Goal: Task Accomplishment & Management: Manage account settings

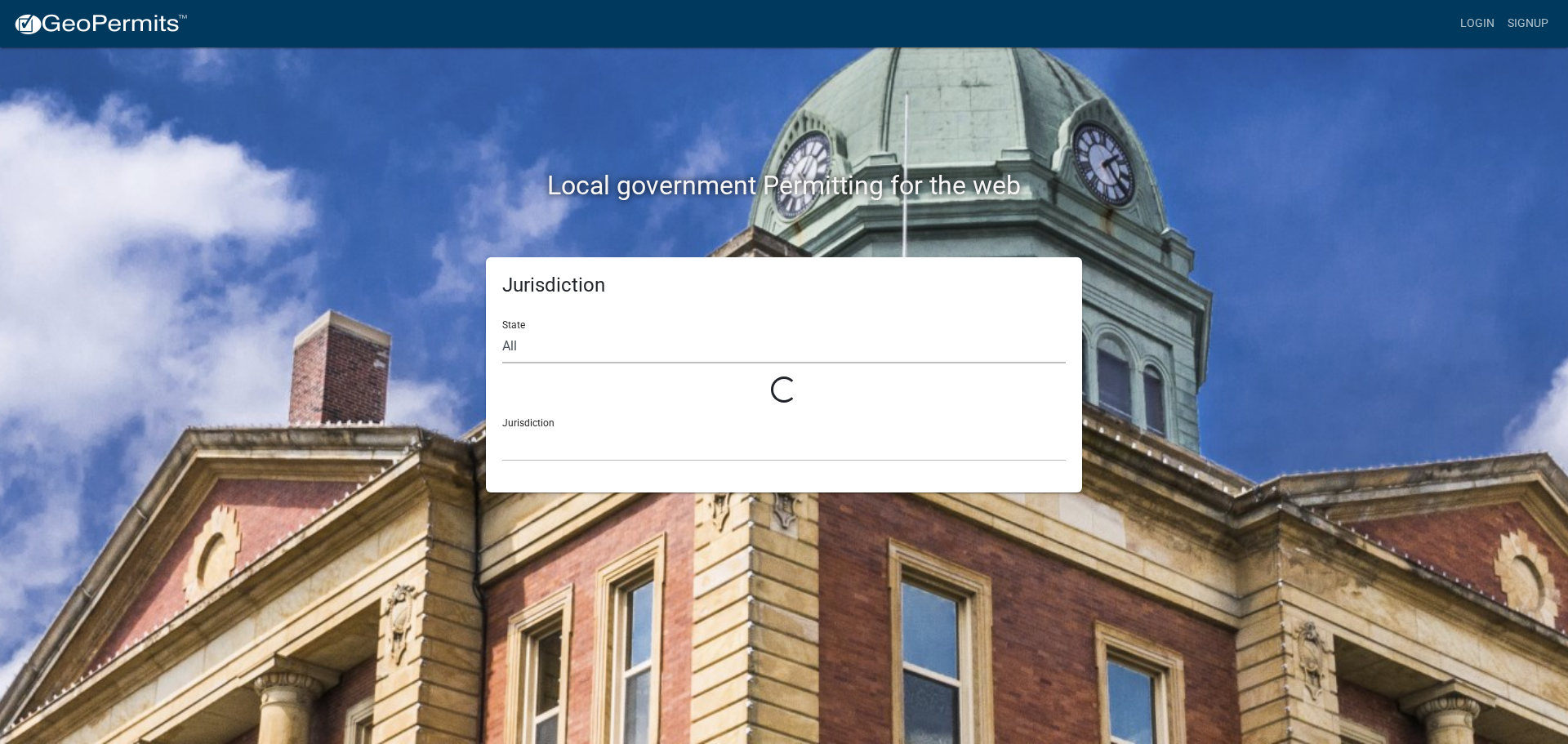
click at [538, 355] on select "All" at bounding box center [783, 347] width 563 height 34
click at [545, 351] on select "All" at bounding box center [783, 347] width 563 height 34
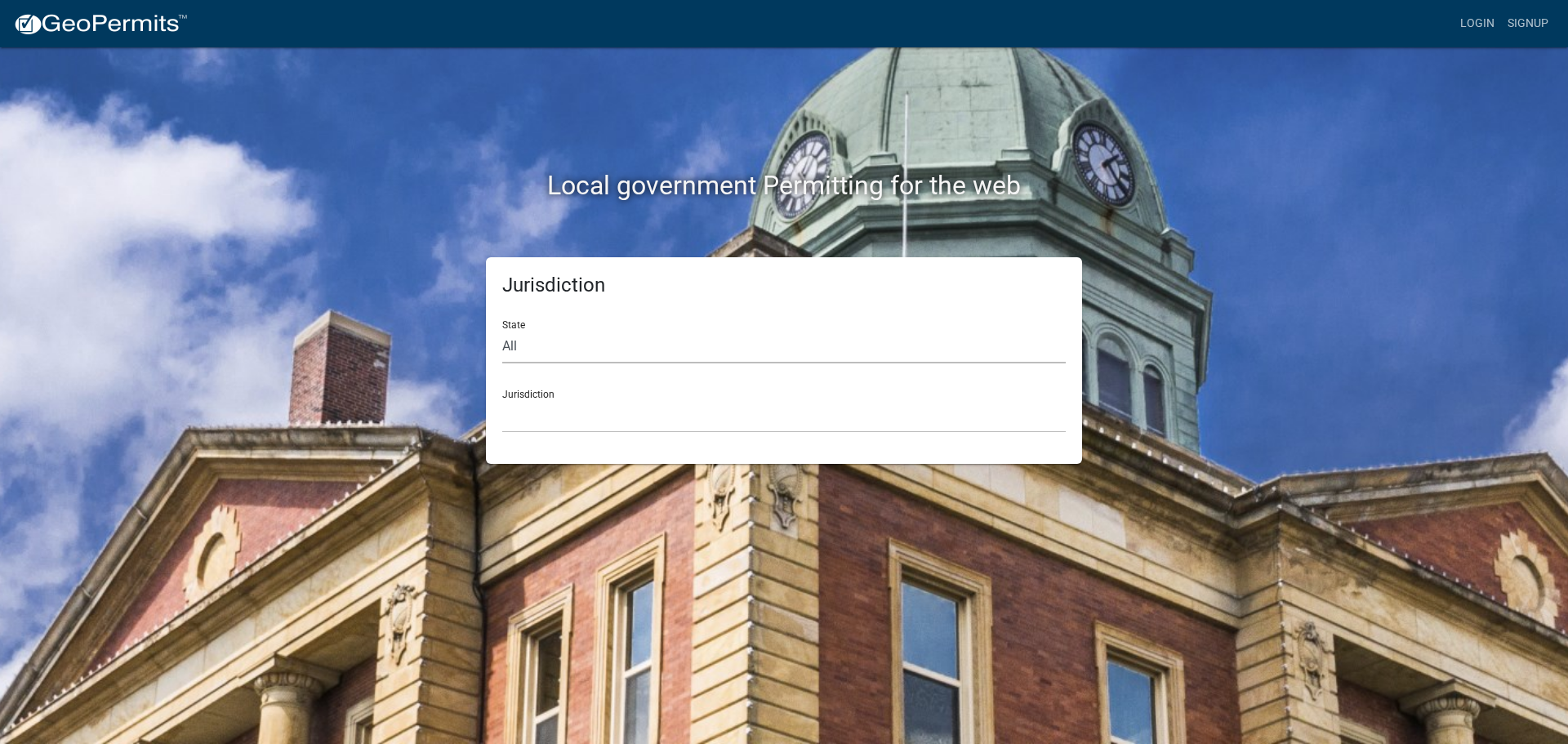
click at [574, 349] on select "All [US_STATE] [US_STATE] [US_STATE] [US_STATE] [US_STATE] [US_STATE] [US_STATE…" at bounding box center [783, 347] width 563 height 34
select select "[US_STATE]"
click at [502, 330] on select "All [US_STATE] [US_STATE] [US_STATE] [US_STATE] [US_STATE] [US_STATE] [US_STATE…" at bounding box center [783, 347] width 563 height 34
drag, startPoint x: 574, startPoint y: 361, endPoint x: 561, endPoint y: 423, distance: 63.3
click at [561, 423] on select "[GEOGRAPHIC_DATA], [US_STATE][PERSON_NAME][GEOGRAPHIC_DATA], [US_STATE][PERSON_…" at bounding box center [783, 416] width 563 height 34
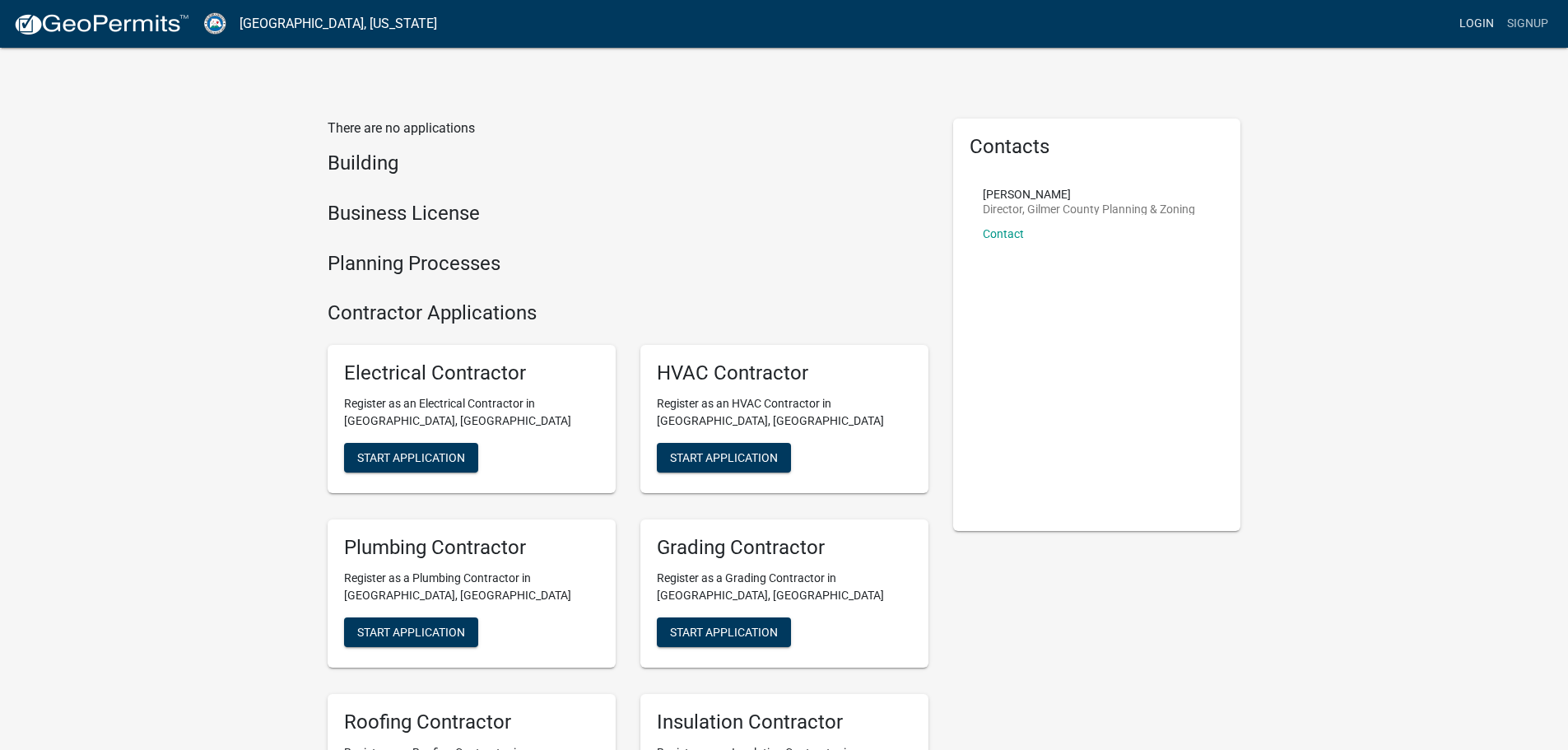
click at [1484, 20] on link "Login" at bounding box center [1477, 24] width 48 height 32
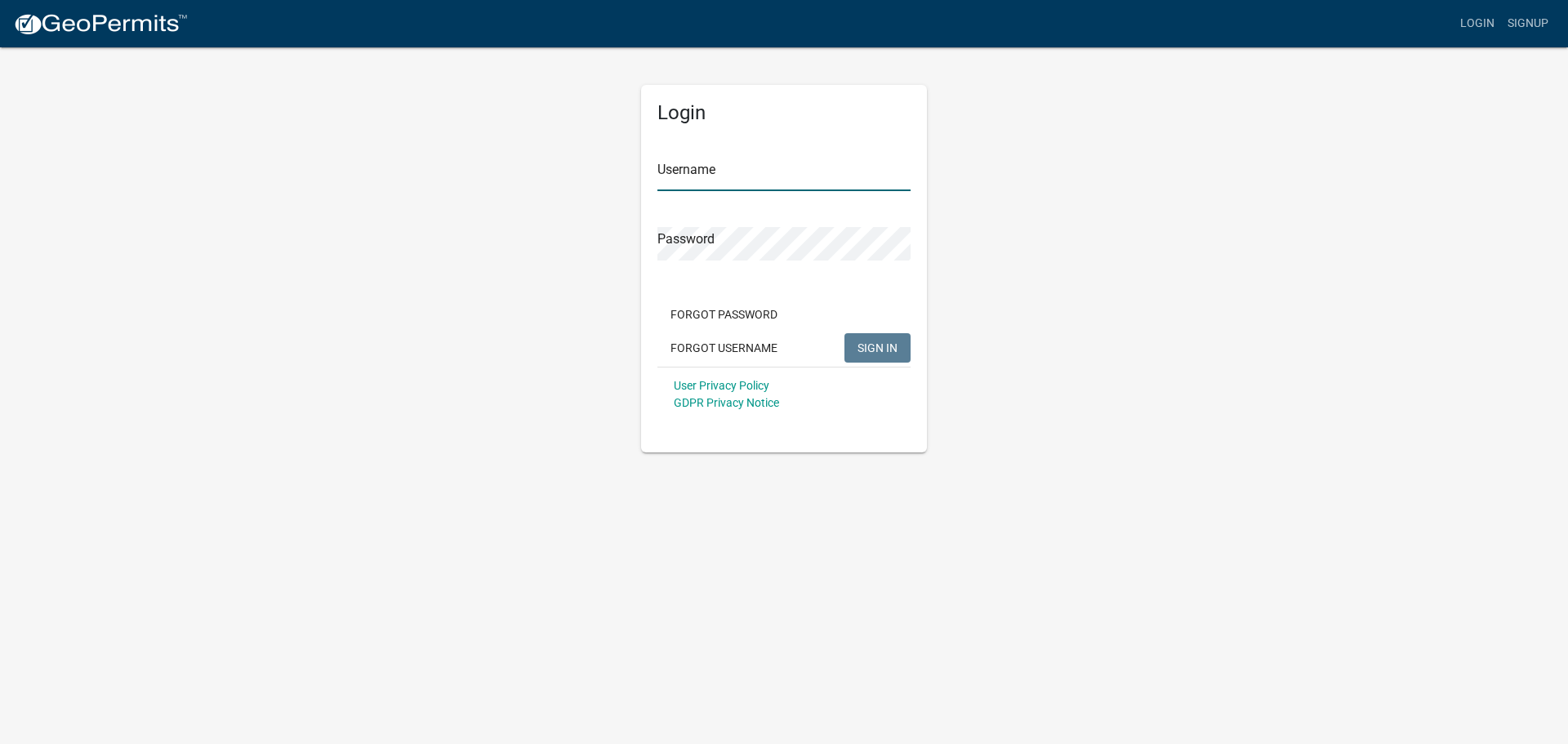
type input "khenson"
click at [874, 344] on span "SIGN IN" at bounding box center [877, 346] width 40 height 13
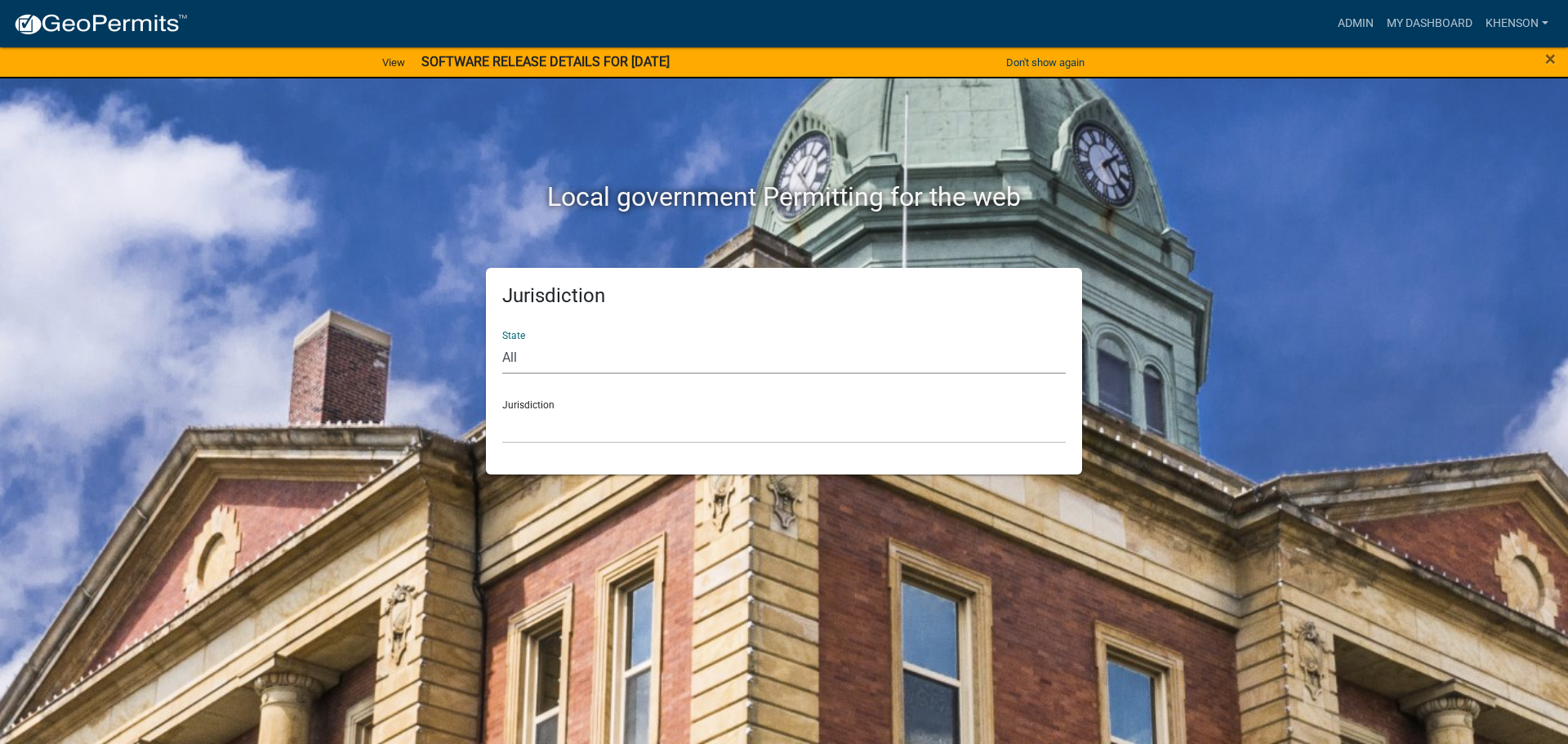
click at [569, 358] on select "All [US_STATE] [US_STATE] [US_STATE] [US_STATE] [US_STATE] [US_STATE] [US_STATE…" at bounding box center [783, 357] width 563 height 34
select select "[US_STATE]"
click at [502, 340] on select "All [US_STATE] [US_STATE] [US_STATE] [US_STATE] [US_STATE] [US_STATE] [US_STATE…" at bounding box center [783, 357] width 563 height 34
click at [561, 424] on select "[GEOGRAPHIC_DATA], [US_STATE][PERSON_NAME][GEOGRAPHIC_DATA], [US_STATE][PERSON_…" at bounding box center [783, 427] width 563 height 34
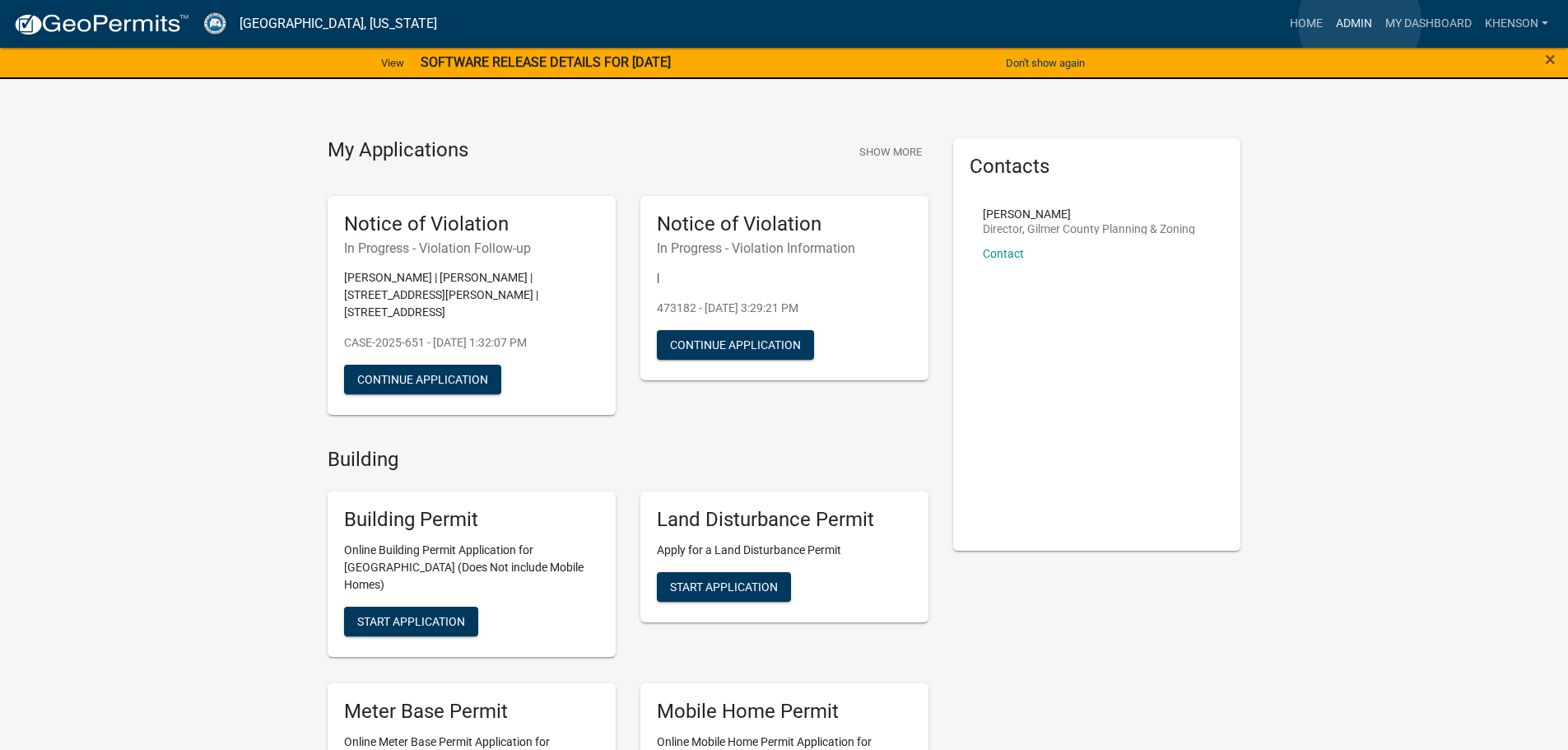
click at [1360, 22] on link "Admin" at bounding box center [1354, 24] width 50 height 32
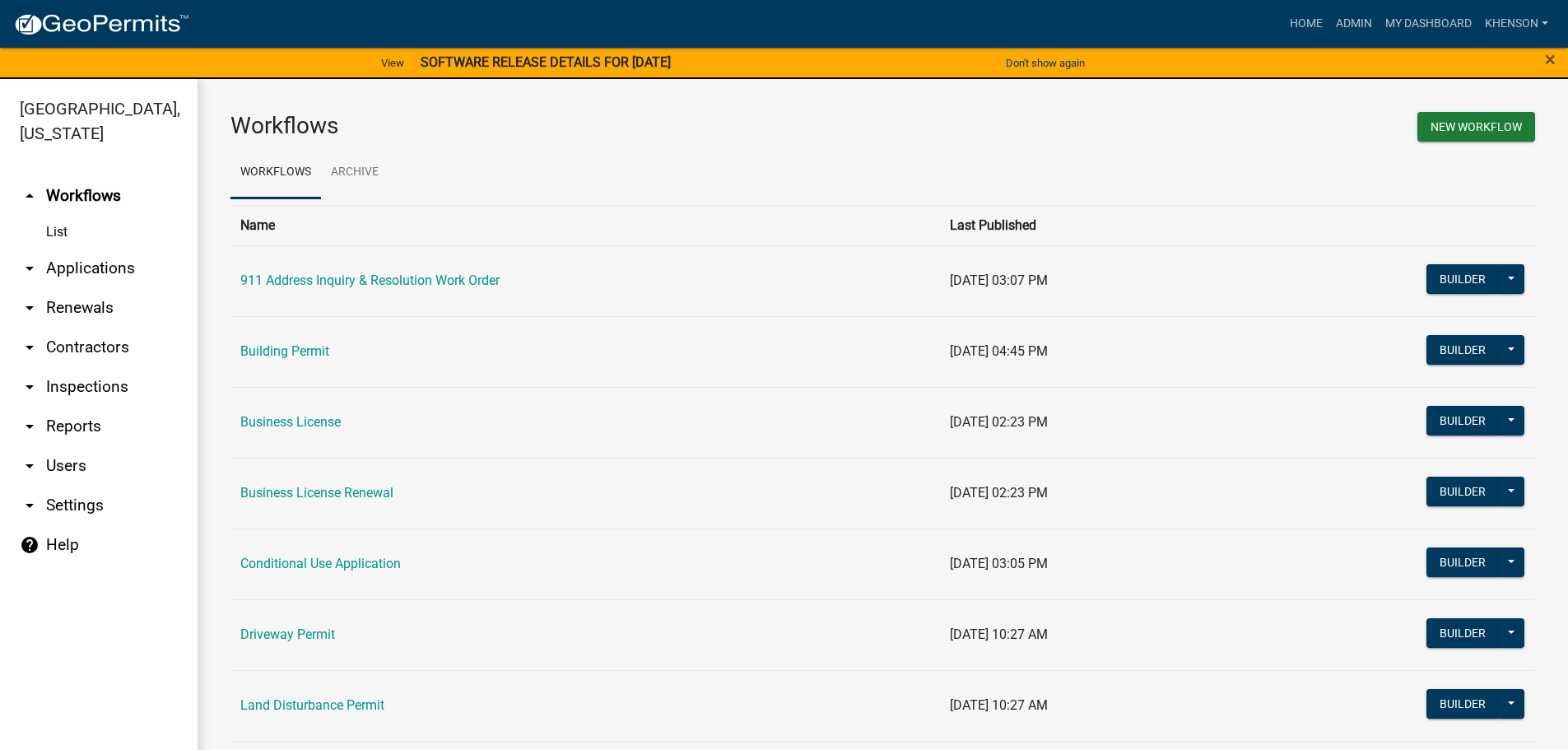
click at [69, 265] on link "arrow_drop_down Applications" at bounding box center [98, 268] width 197 height 39
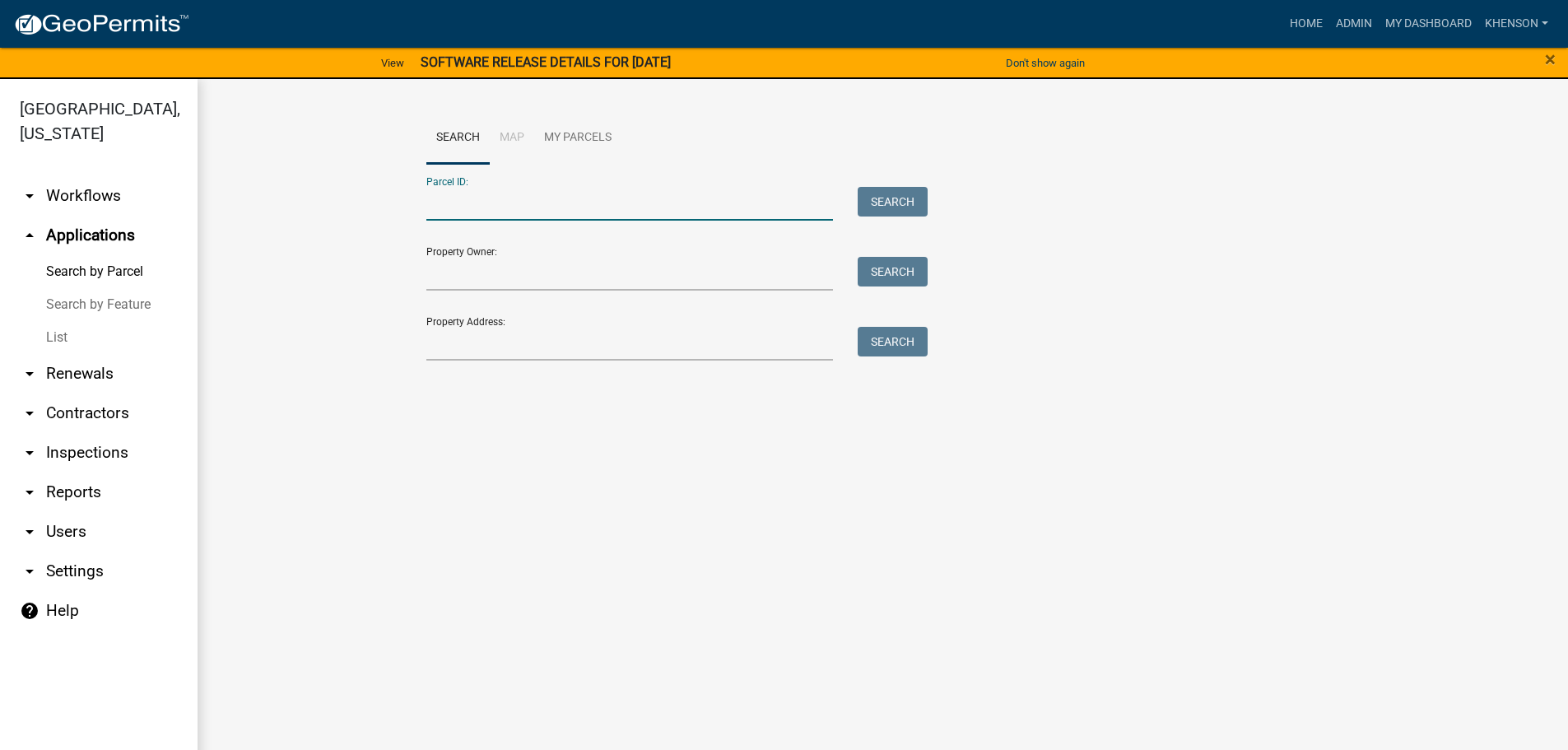
click at [520, 200] on input "Parcel ID:" at bounding box center [630, 204] width 407 height 34
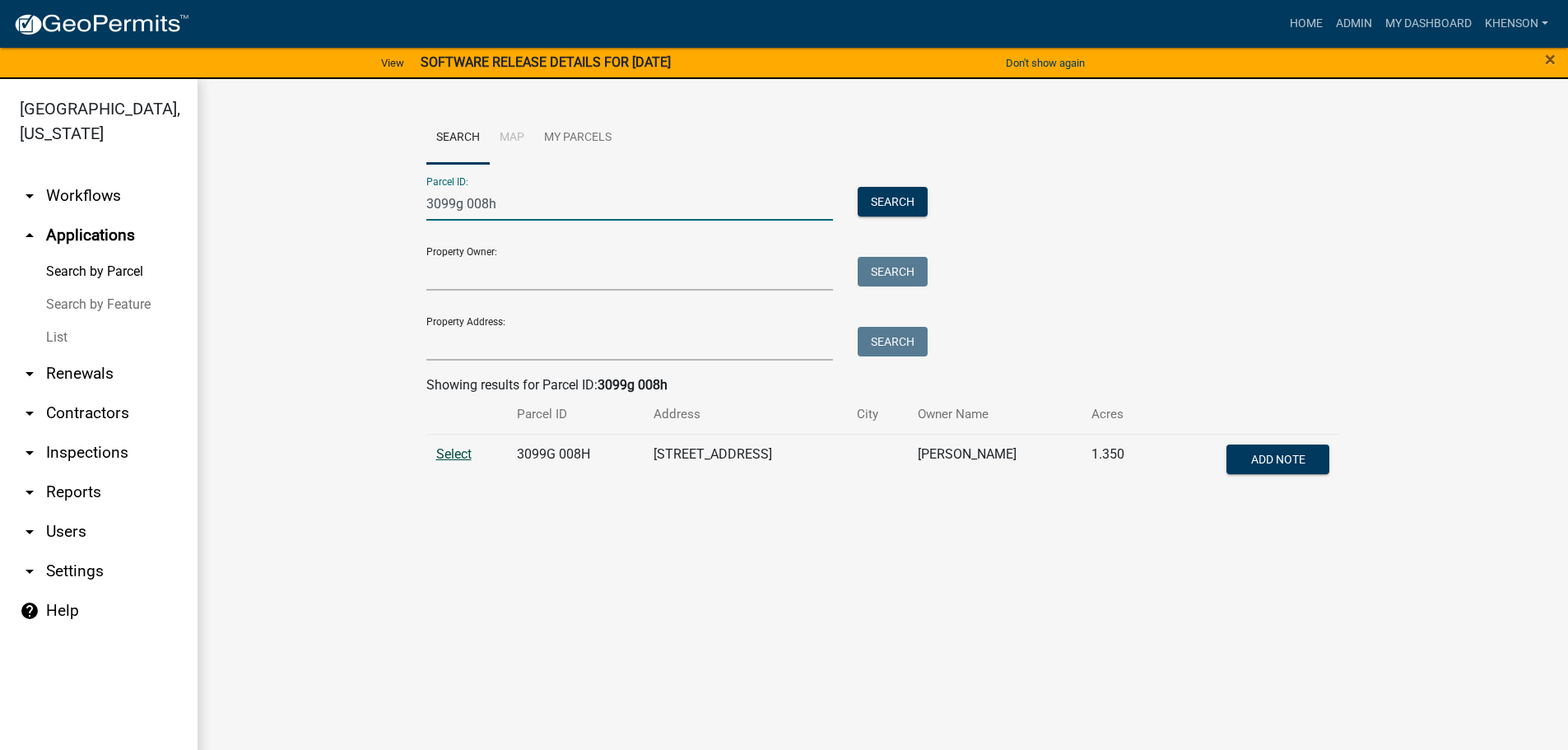
type input "3099g 008h"
click at [459, 451] on span "Select" at bounding box center [453, 454] width 35 height 15
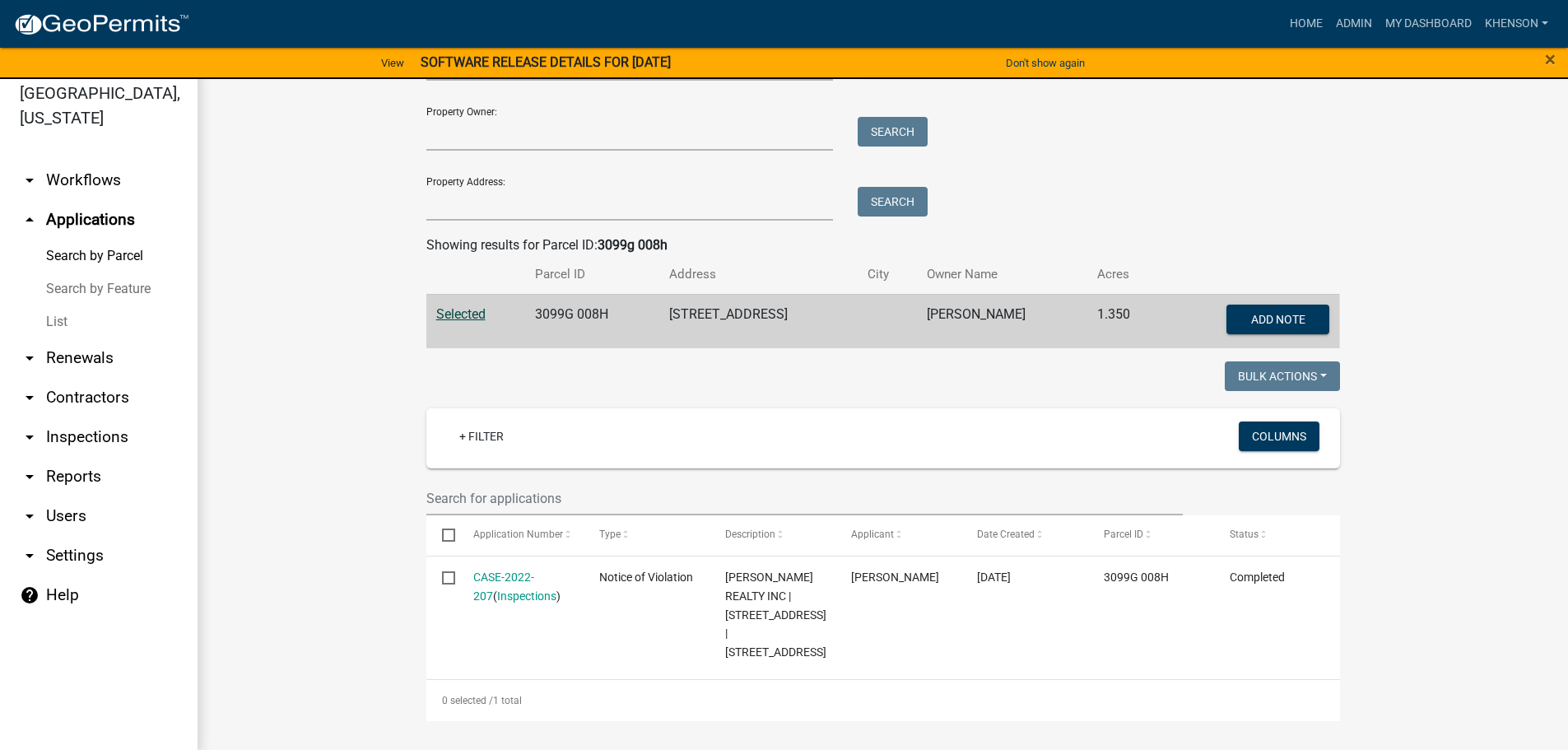
scroll to position [20, 0]
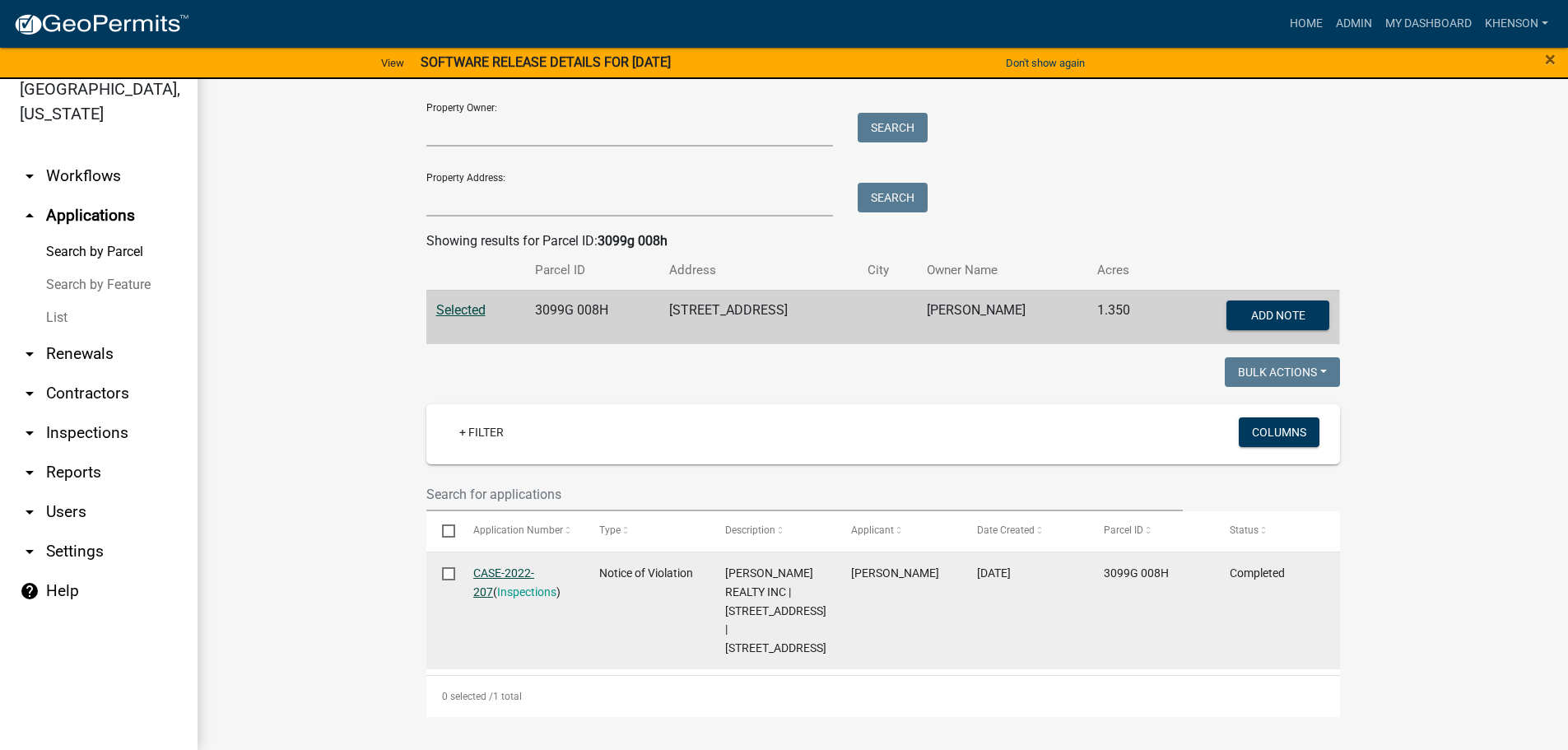
click at [524, 566] on link "CASE-2022-207" at bounding box center [504, 582] width 61 height 32
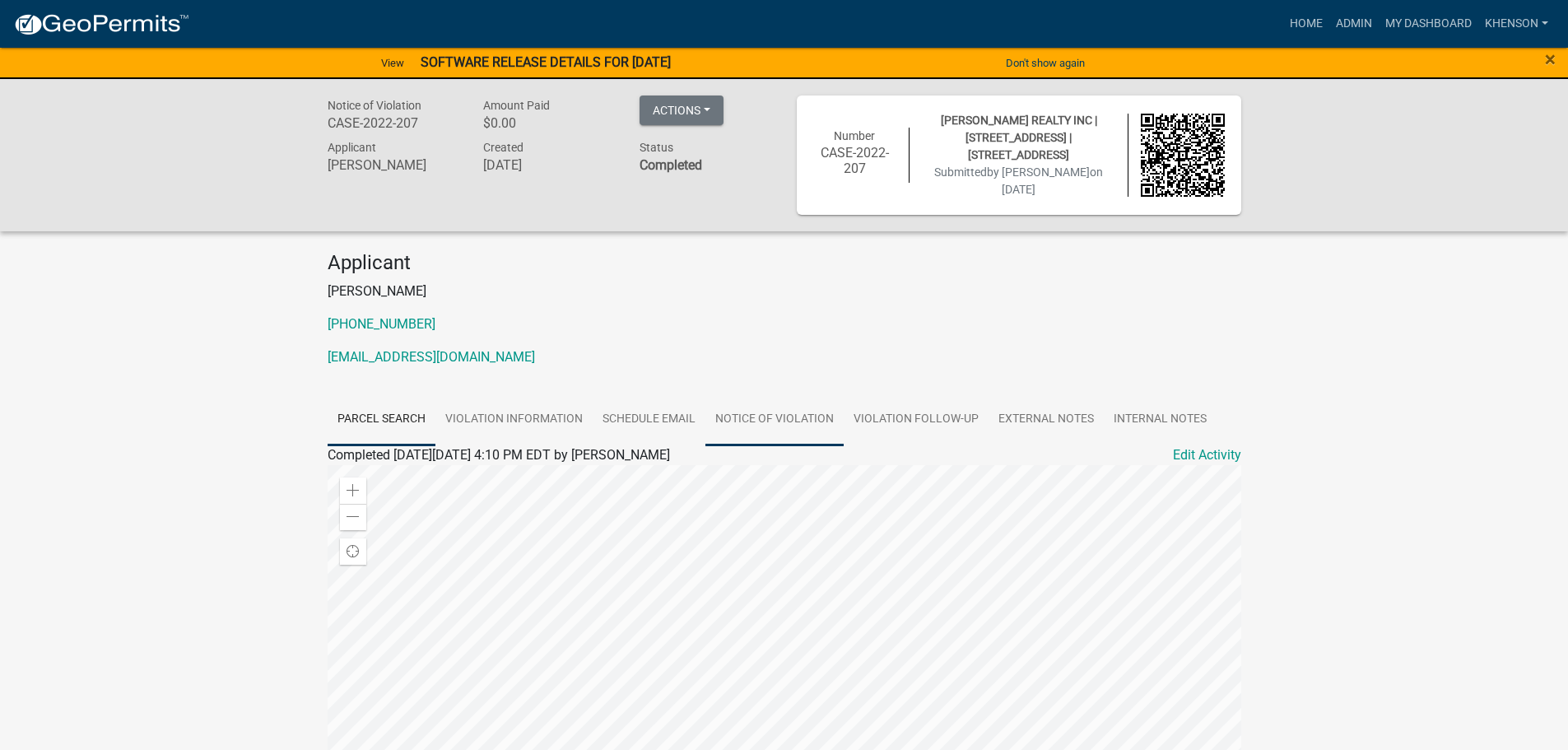
click at [793, 423] on link "Notice of Violation" at bounding box center [774, 420] width 138 height 53
click at [390, 480] on link "Notice of Violation" at bounding box center [388, 474] width 108 height 15
click at [1319, 28] on link "Home" at bounding box center [1319, 24] width 46 height 32
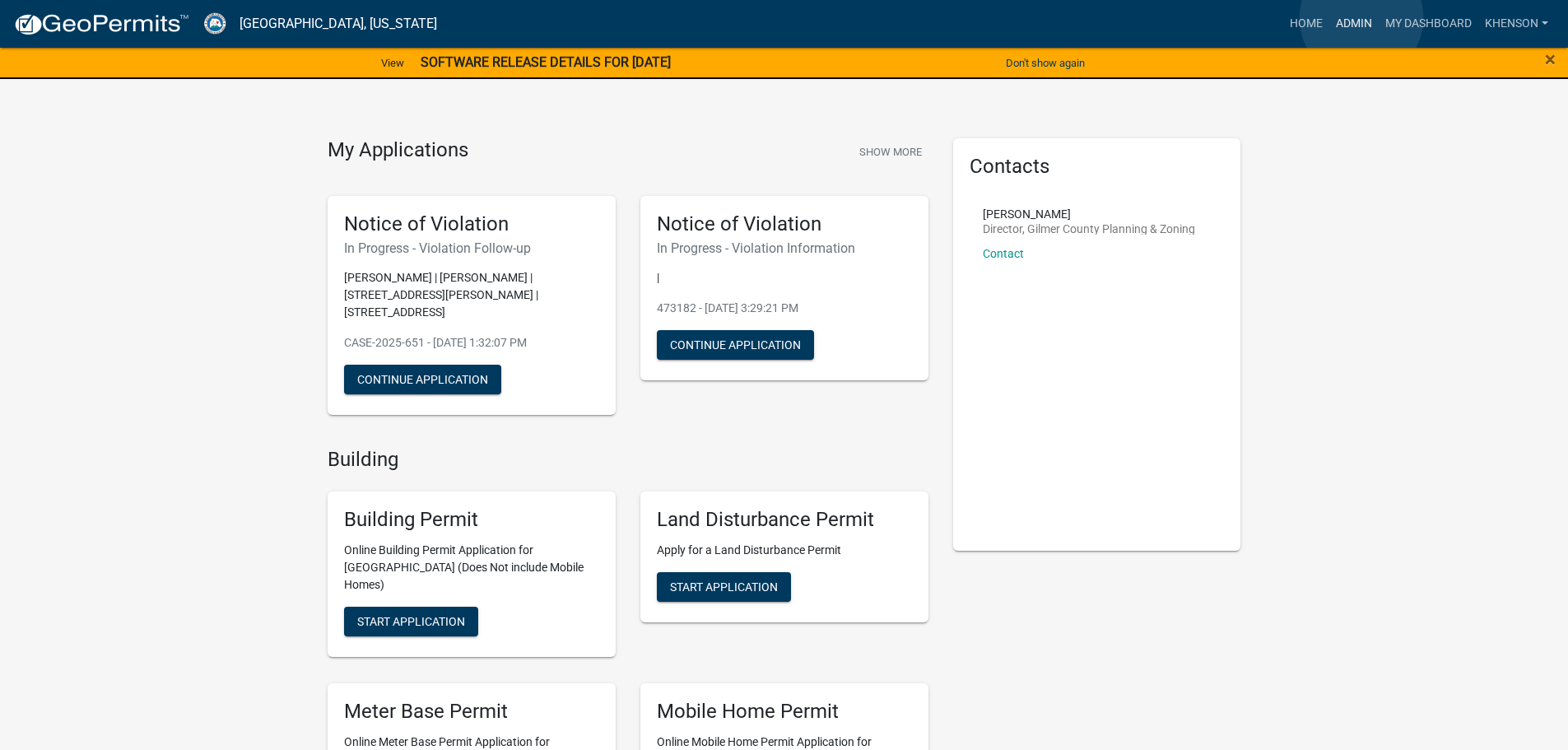
click at [1361, 18] on link "Admin" at bounding box center [1354, 24] width 50 height 32
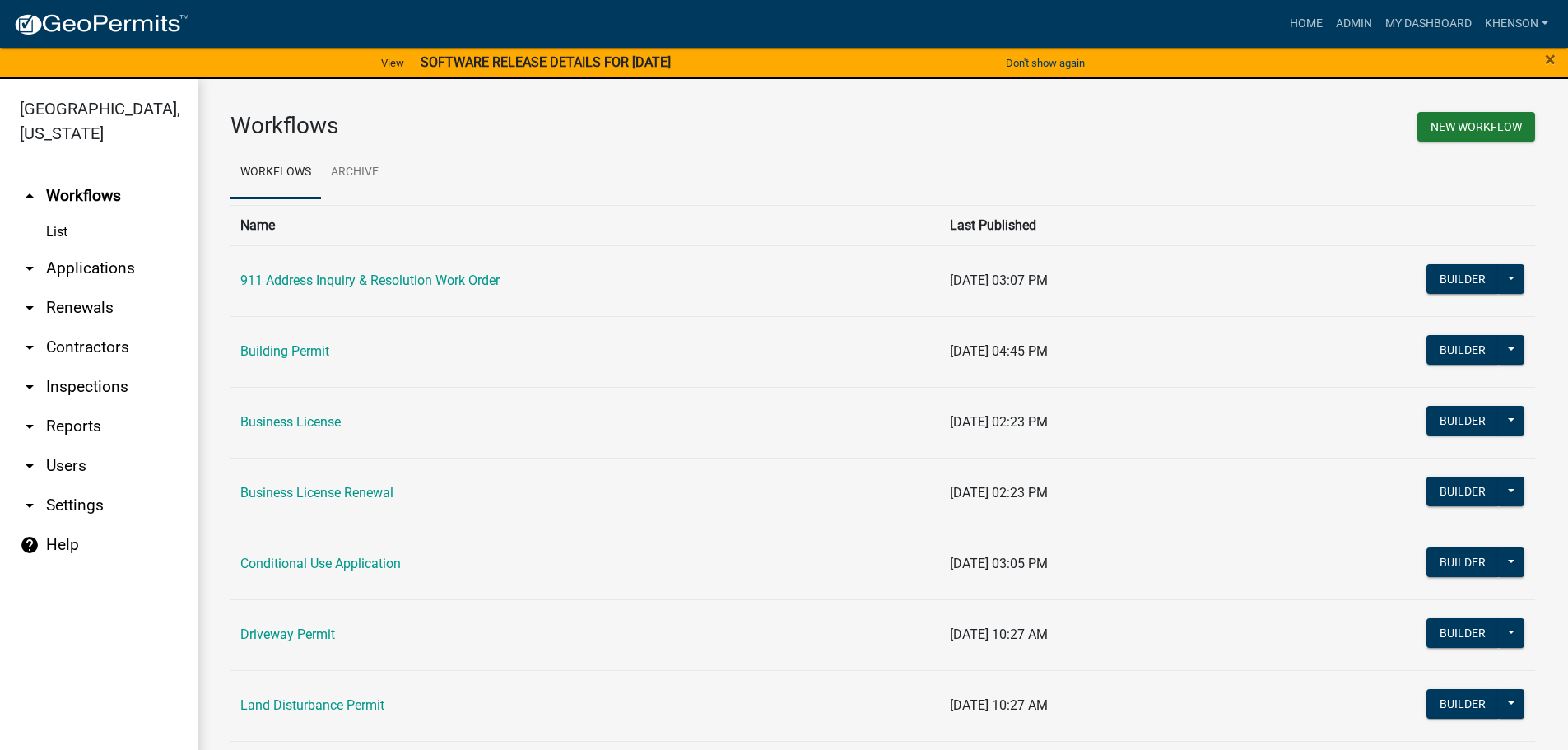
click at [124, 264] on link "arrow_drop_down Applications" at bounding box center [98, 268] width 197 height 39
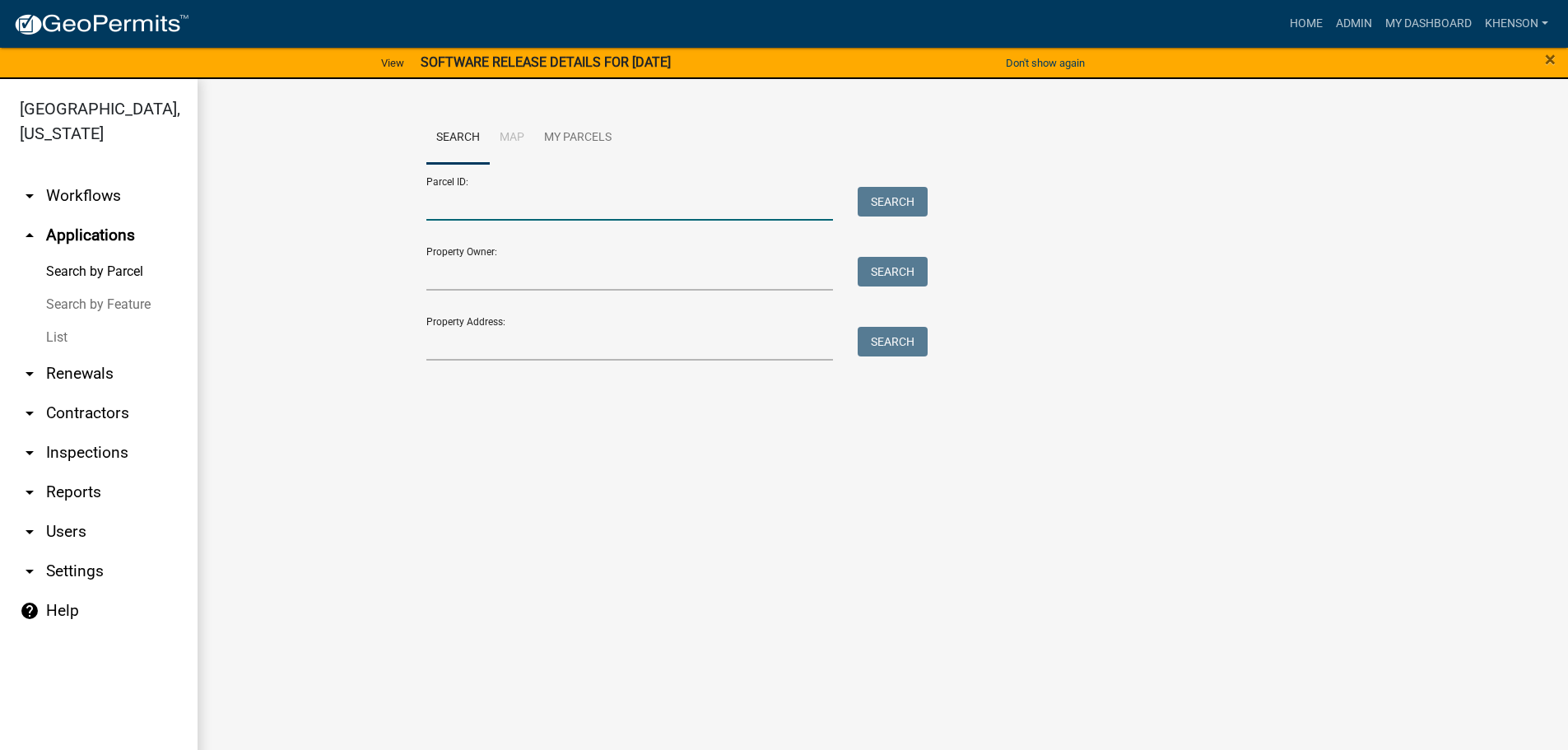
click at [484, 210] on input "Parcel ID:" at bounding box center [630, 204] width 407 height 34
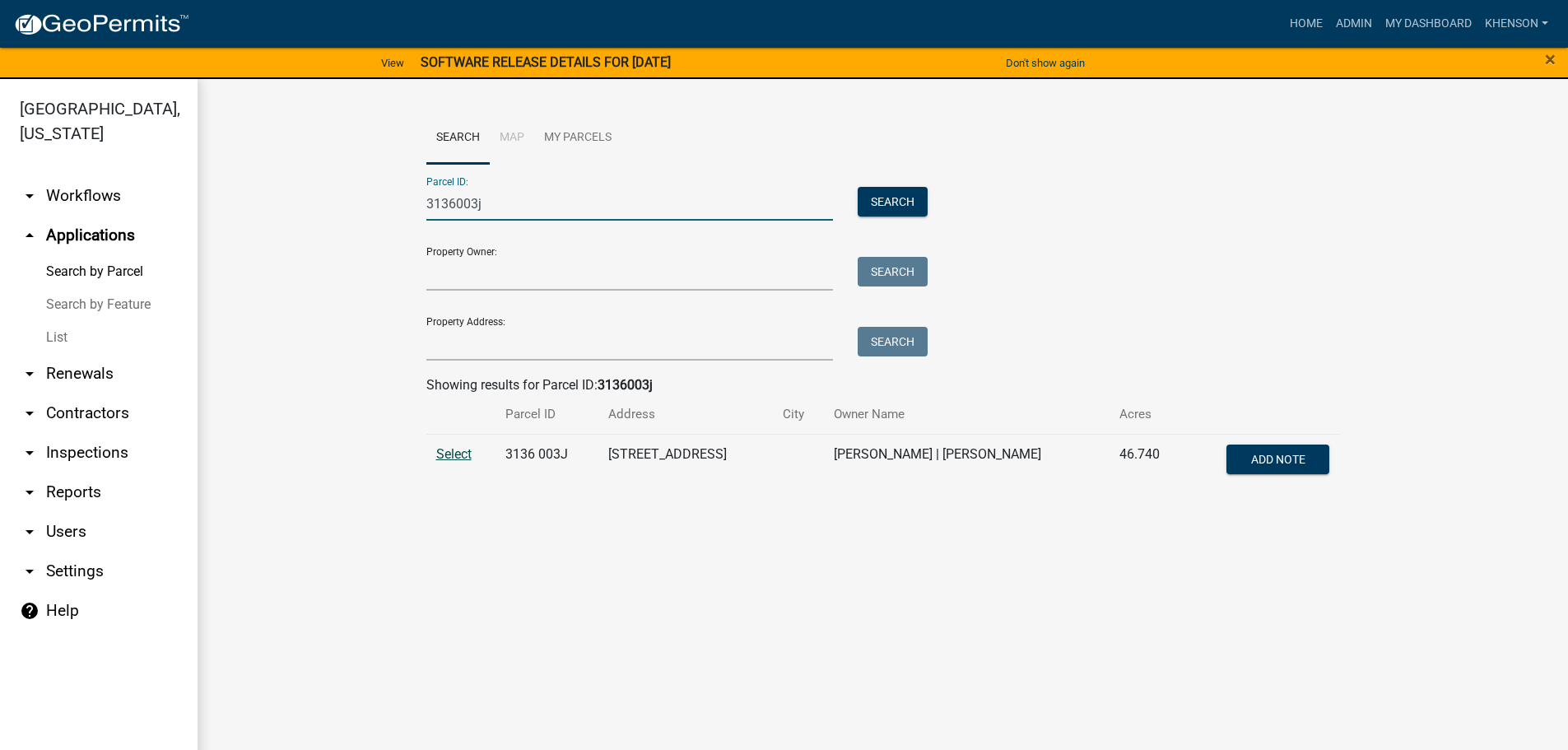
type input "3136003j"
click at [457, 453] on span "Select" at bounding box center [453, 454] width 35 height 15
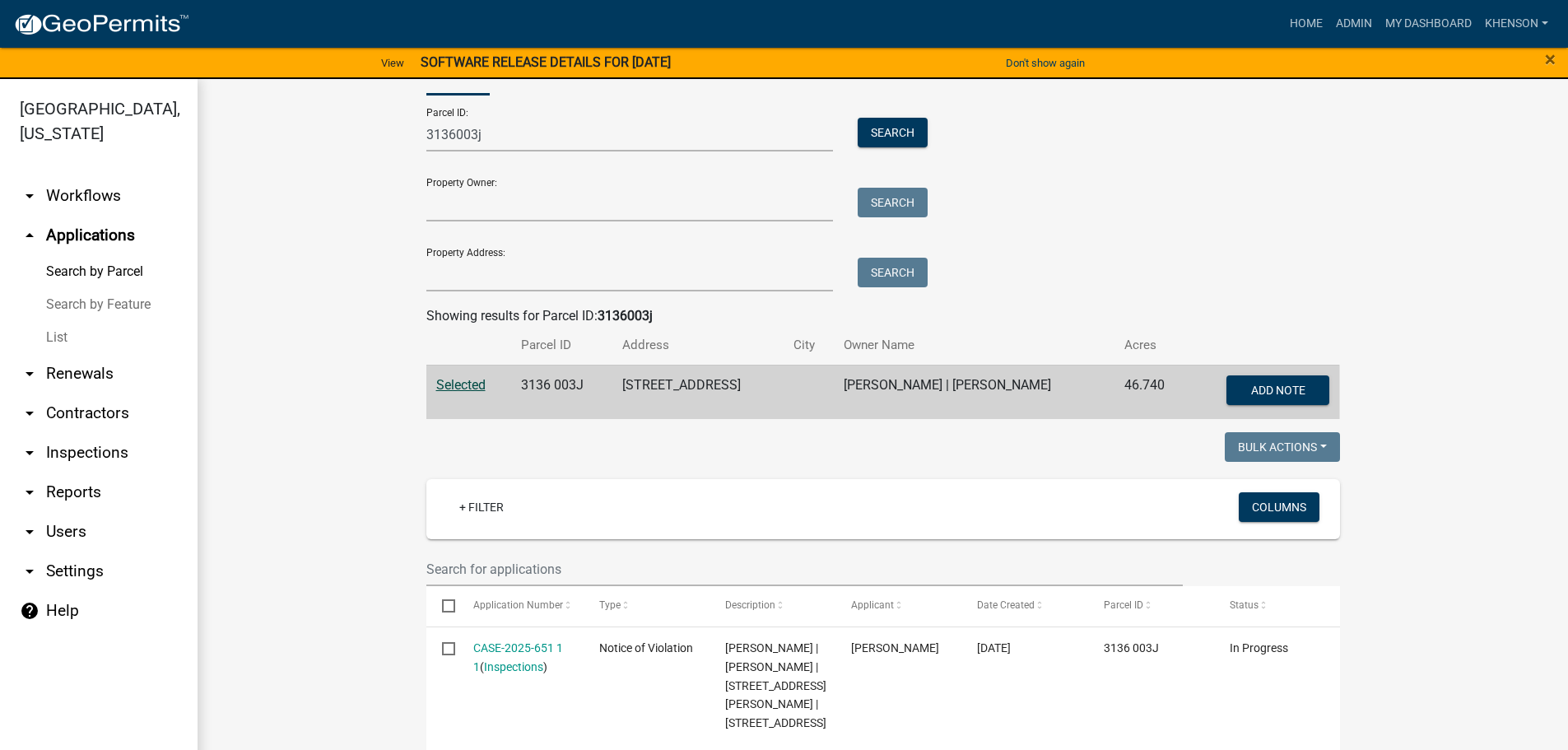
scroll to position [165, 0]
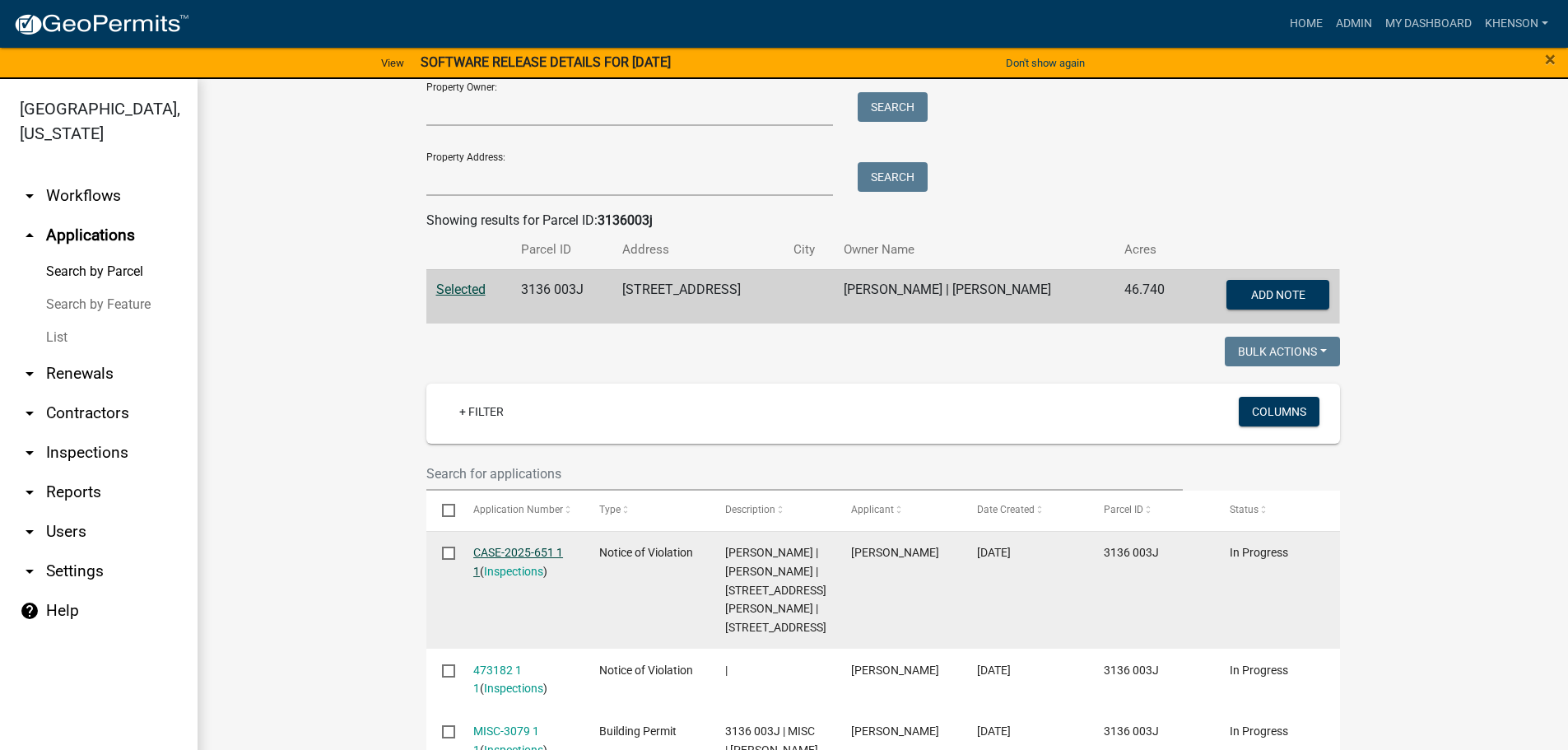
click at [516, 555] on link "CASE-2025-651 1 1" at bounding box center [518, 561] width 90 height 32
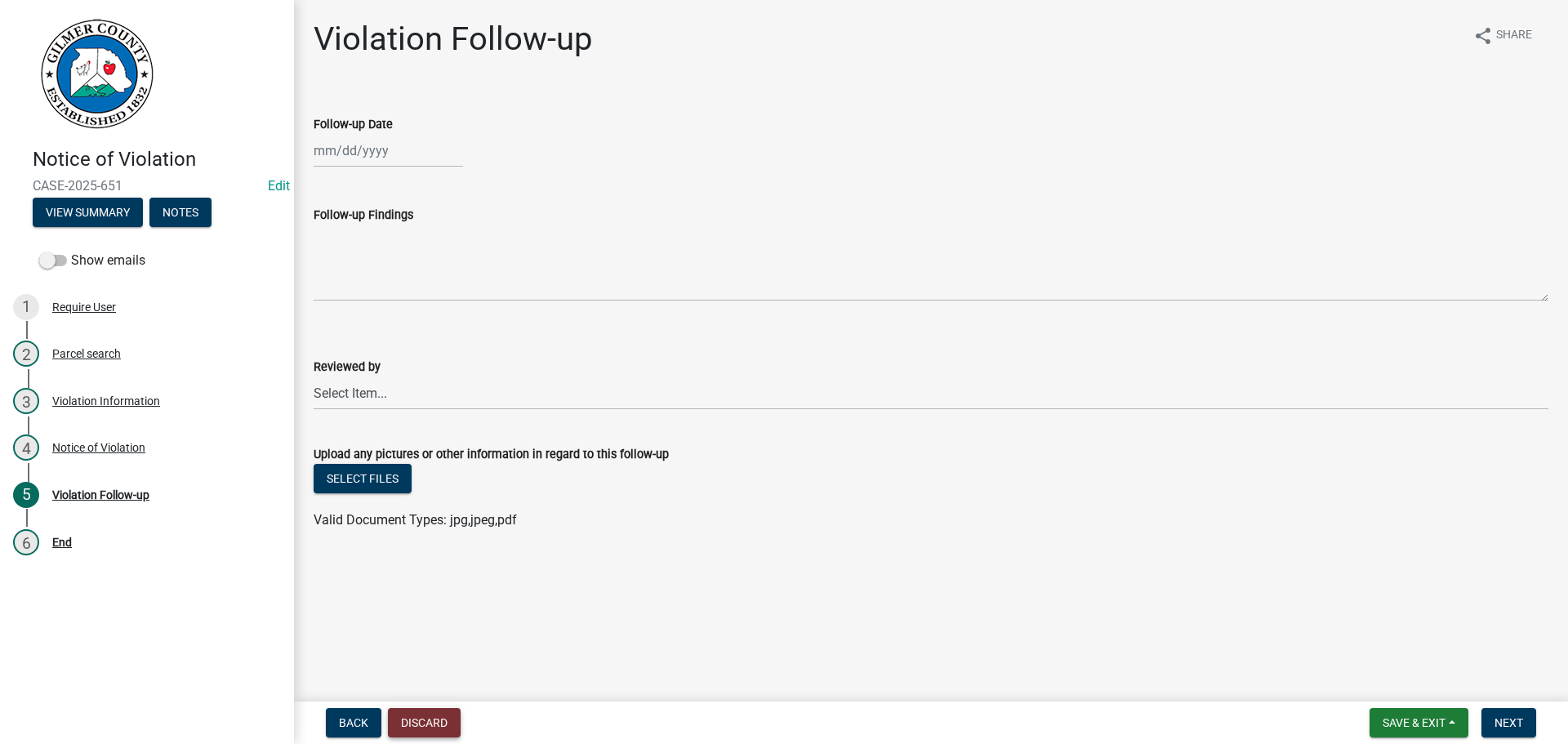
click at [423, 718] on button "Discard" at bounding box center [424, 722] width 73 height 30
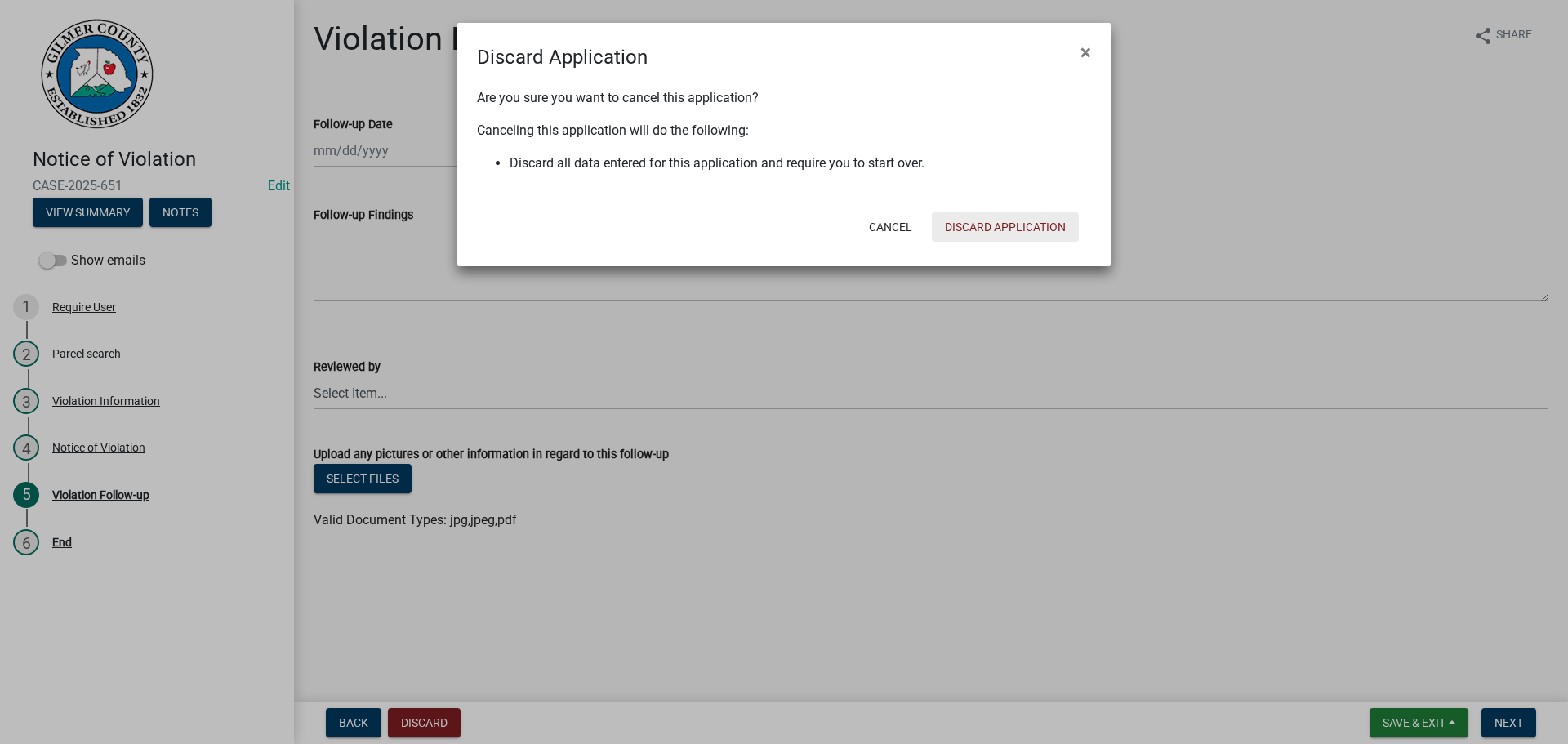
click at [1025, 234] on button "Discard Application" at bounding box center [1005, 227] width 147 height 30
